Goal: Task Accomplishment & Management: Manage account settings

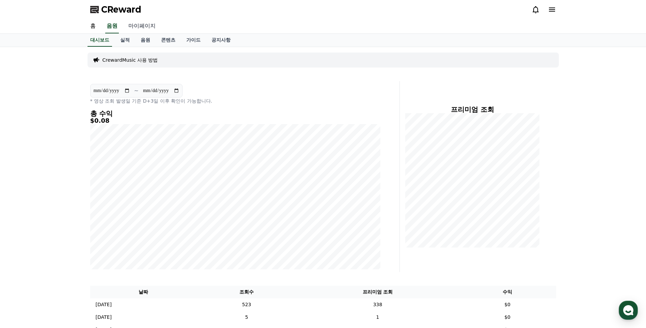
click at [139, 28] on link "마이페이지" at bounding box center [142, 26] width 38 height 14
select select "**********"
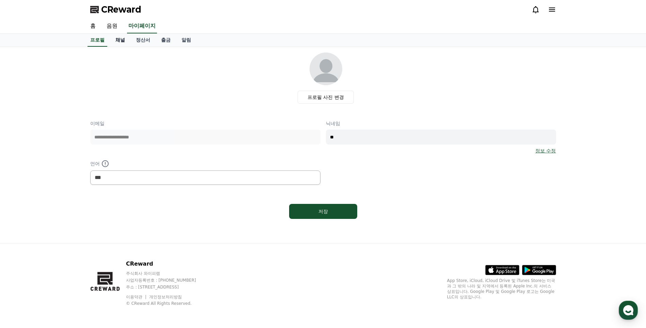
click at [119, 43] on link "채널" at bounding box center [120, 40] width 20 height 13
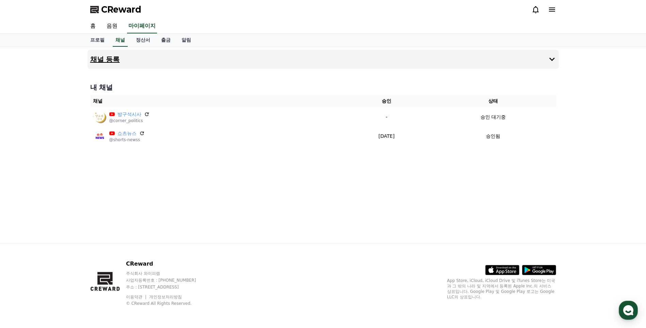
click at [115, 59] on h4 "채널 등록" at bounding box center [105, 59] width 30 height 7
